Goal: Task Accomplishment & Management: Complete application form

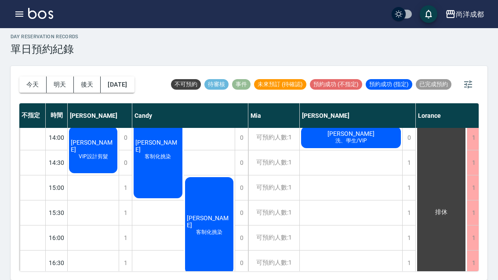
scroll to position [203, 0]
click at [60, 76] on button "明天" at bounding box center [60, 84] width 27 height 16
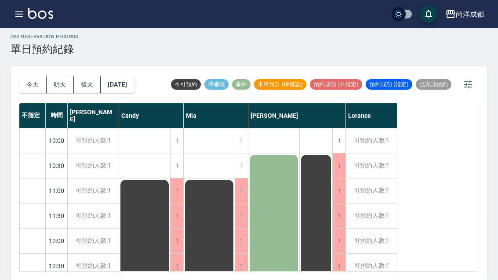
click at [31, 76] on button "今天" at bounding box center [32, 84] width 27 height 16
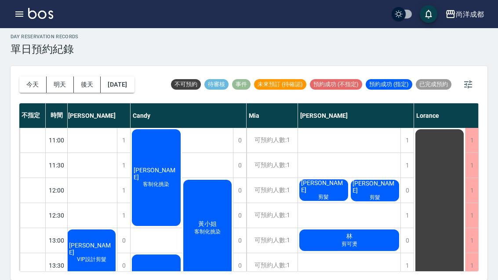
scroll to position [50, 0]
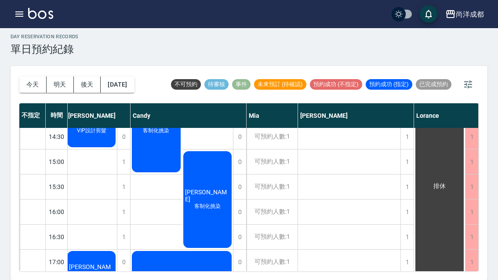
click at [127, 76] on button "[DATE]" at bounding box center [117, 84] width 33 height 16
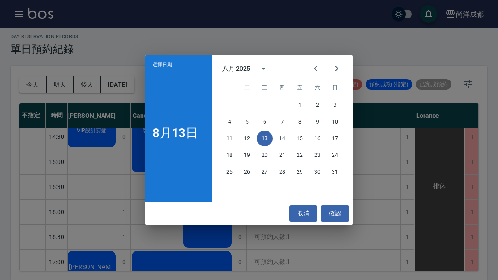
click at [300, 155] on button "22" at bounding box center [300, 155] width 16 height 16
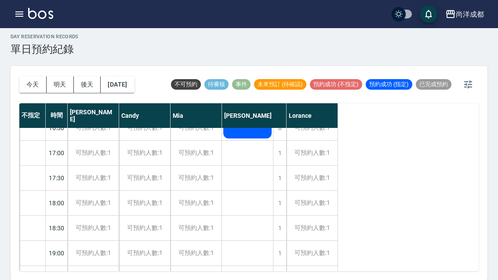
scroll to position [339, 0]
click at [241, 161] on div "[PERSON_NAME] 女生燙髮、魔梗二段式深層護髮 [PERSON_NAME] 女生燙髮 [PERSON_NAME] [PERSON_NAME] 男生燙…" at bounding box center [247, 52] width 51 height 526
click at [282, 165] on div "1" at bounding box center [279, 177] width 13 height 25
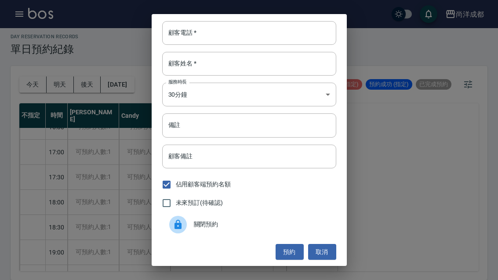
click at [188, 32] on div "顧客電話   * 顧客電話   *" at bounding box center [249, 33] width 174 height 24
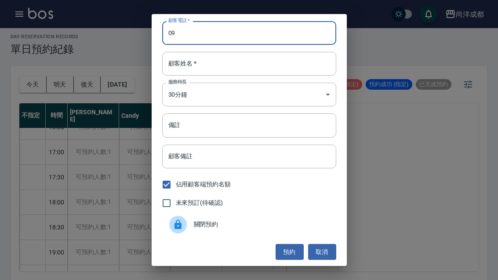
type input "0"
type input "0123"
click at [231, 67] on input "顧客姓名   *" at bounding box center [249, 64] width 174 height 24
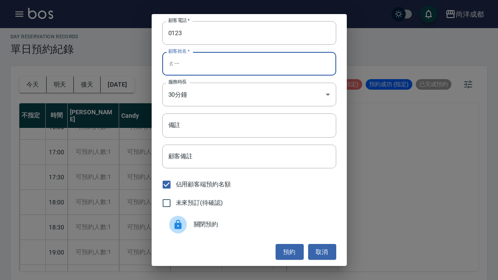
type input "ㄊ"
click at [301, 39] on input "0123" at bounding box center [249, 33] width 174 height 24
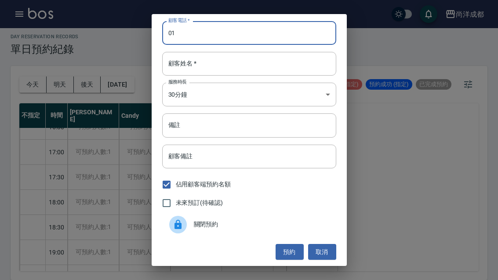
type input "0"
type input "0922562595"
click at [189, 69] on input "顧客姓名   *" at bounding box center [249, 64] width 174 height 24
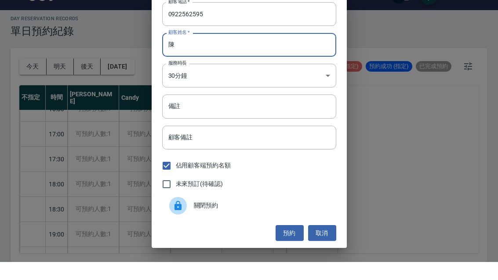
scroll to position [0, 0]
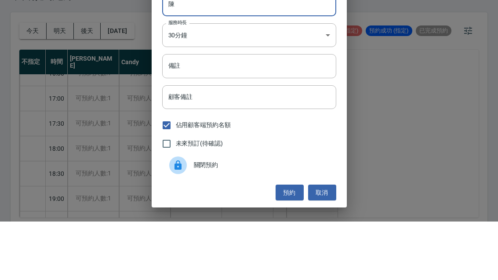
type input "陳"
click at [284, 112] on input "備註" at bounding box center [249, 124] width 174 height 24
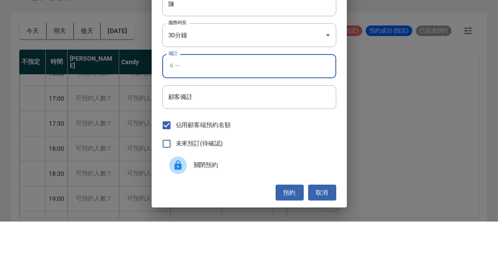
type input "ㄐ"
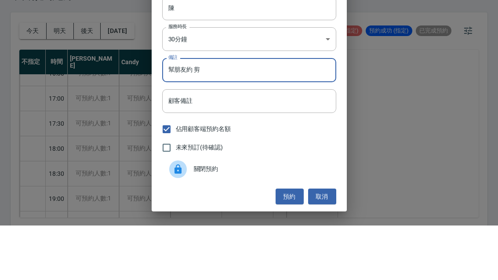
scroll to position [30, 0]
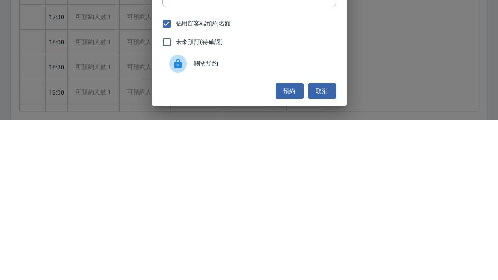
type input "幫朋友約 剪"
click at [285, 243] on button "預約" at bounding box center [289, 251] width 28 height 16
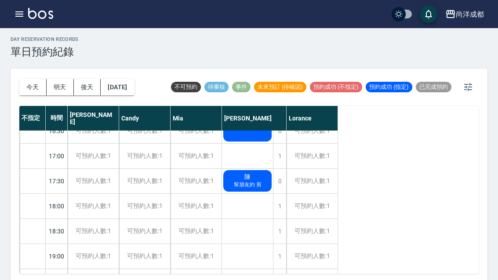
scroll to position [337, 0]
click at [23, 83] on button "今天" at bounding box center [32, 87] width 27 height 16
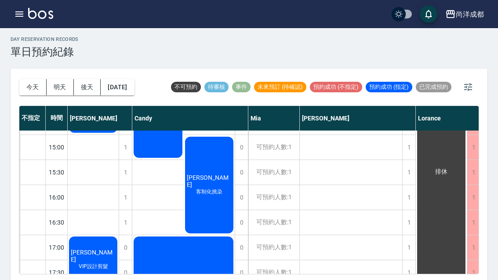
scroll to position [246, 0]
click at [28, 87] on button "今天" at bounding box center [32, 87] width 27 height 16
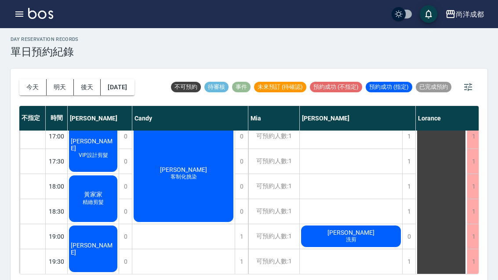
scroll to position [357, 0]
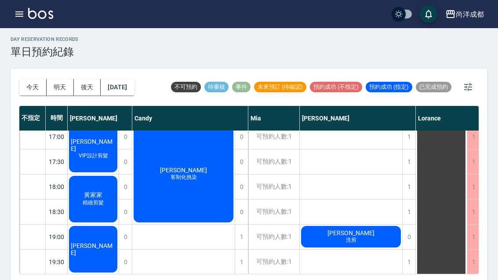
click at [37, 234] on div at bounding box center [32, 236] width 25 height 25
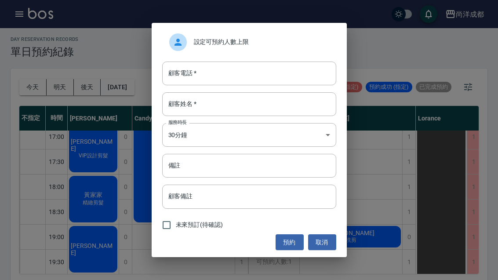
click at [233, 85] on input "顧客電話   *" at bounding box center [249, 73] width 174 height 24
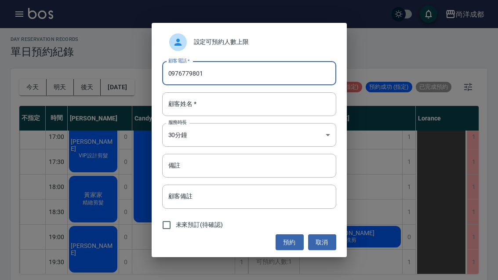
type input "0976779801"
click at [261, 109] on input "顧客姓名   *" at bounding box center [249, 104] width 174 height 24
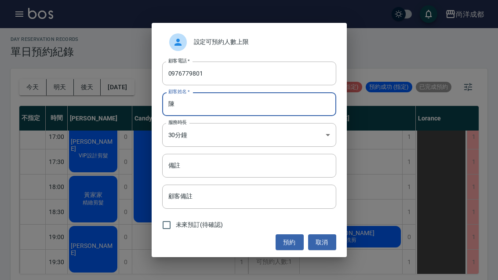
type input "陳"
click at [242, 206] on input "顧客備註" at bounding box center [249, 196] width 174 height 24
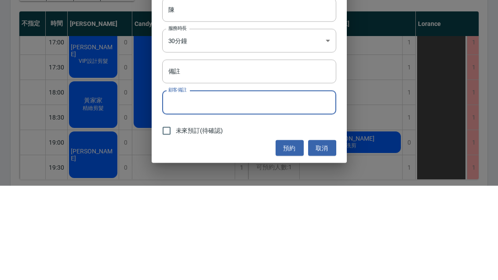
click at [257, 154] on input "備註" at bounding box center [249, 166] width 174 height 24
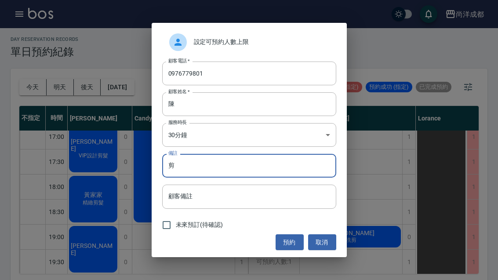
type input "剪"
click at [289, 250] on button "預約" at bounding box center [289, 242] width 28 height 16
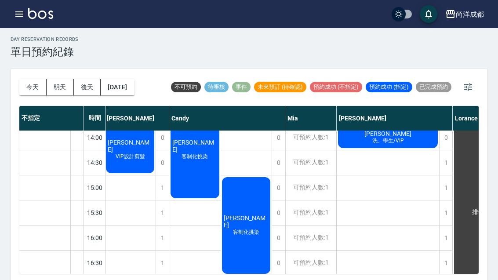
scroll to position [206, 1]
click at [154, 102] on span "[PERSON_NAME]" at bounding box center [130, 95] width 48 height 14
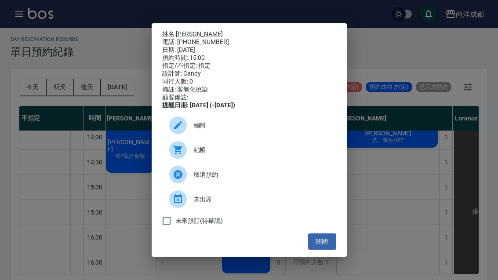
click at [329, 248] on button "關閉" at bounding box center [322, 241] width 28 height 16
